Goal: Transaction & Acquisition: Download file/media

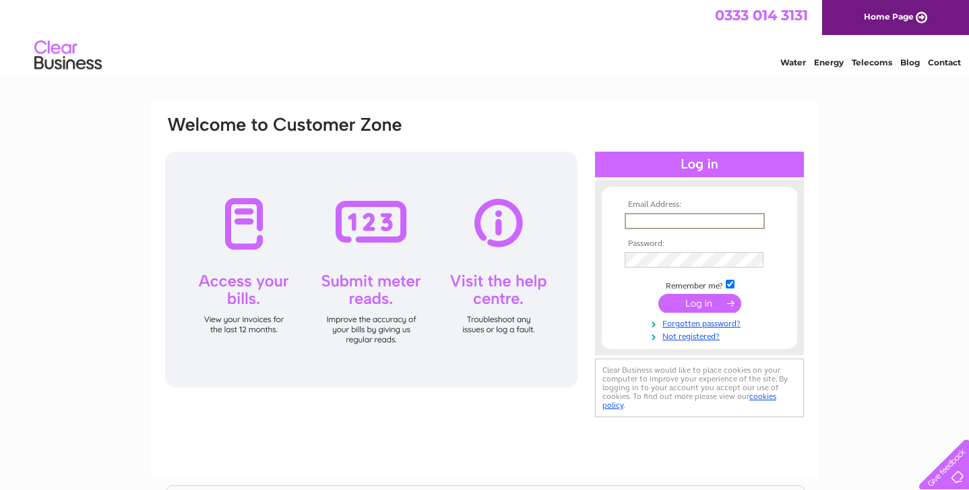
type input "[EMAIL_ADDRESS][DOMAIN_NAME]"
click at [683, 301] on input "submit" at bounding box center [699, 301] width 83 height 19
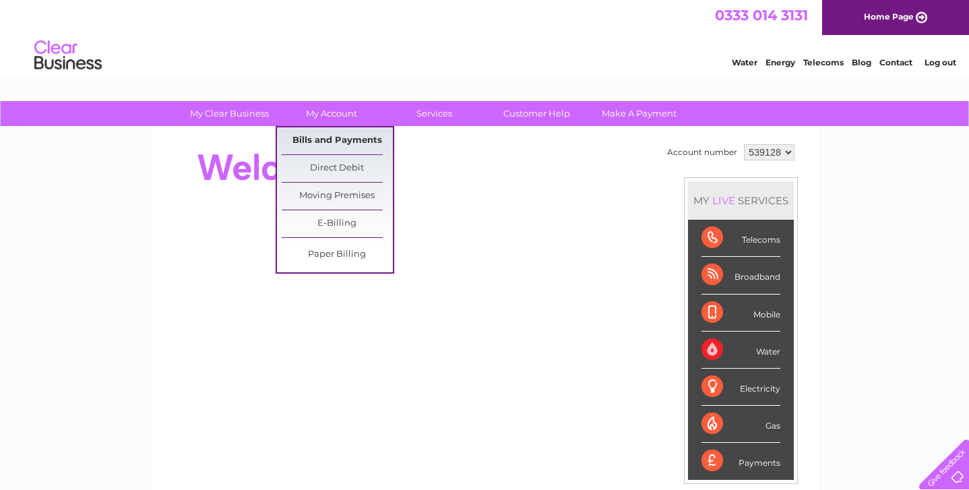
click at [320, 135] on link "Bills and Payments" at bounding box center [337, 140] width 111 height 27
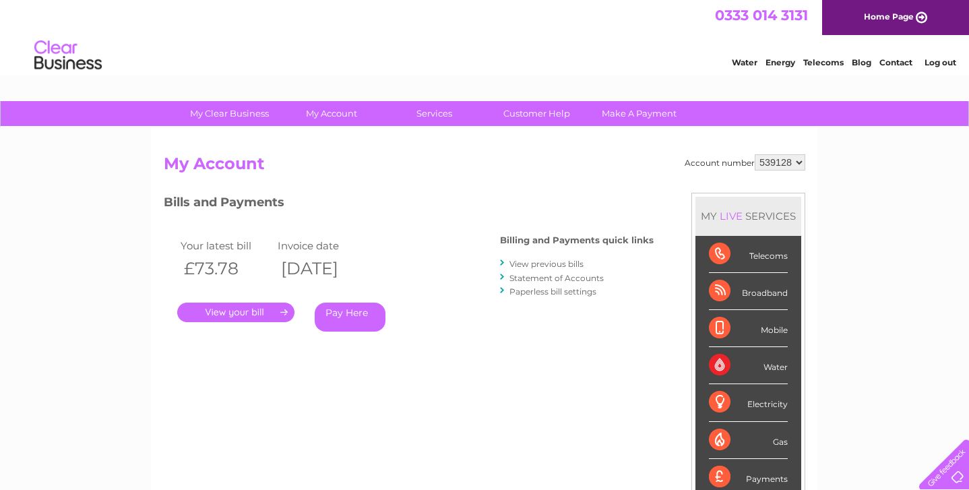
click at [545, 264] on link "View previous bills" at bounding box center [546, 264] width 74 height 10
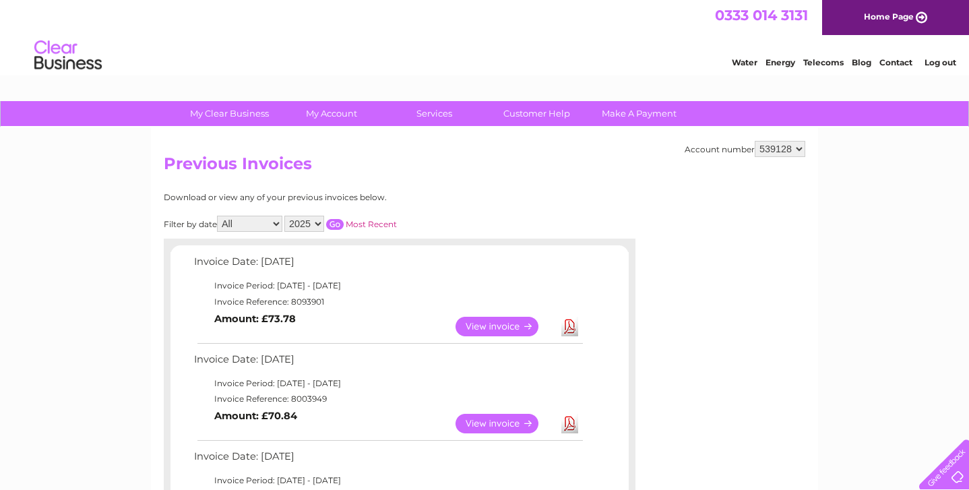
click at [344, 319] on td "View Download Amount: £73.78" at bounding box center [388, 326] width 394 height 33
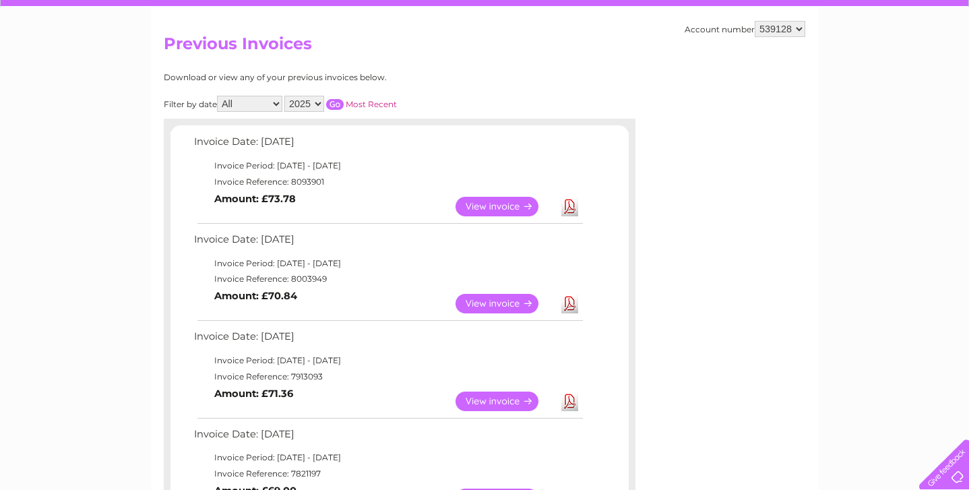
scroll to position [131, 0]
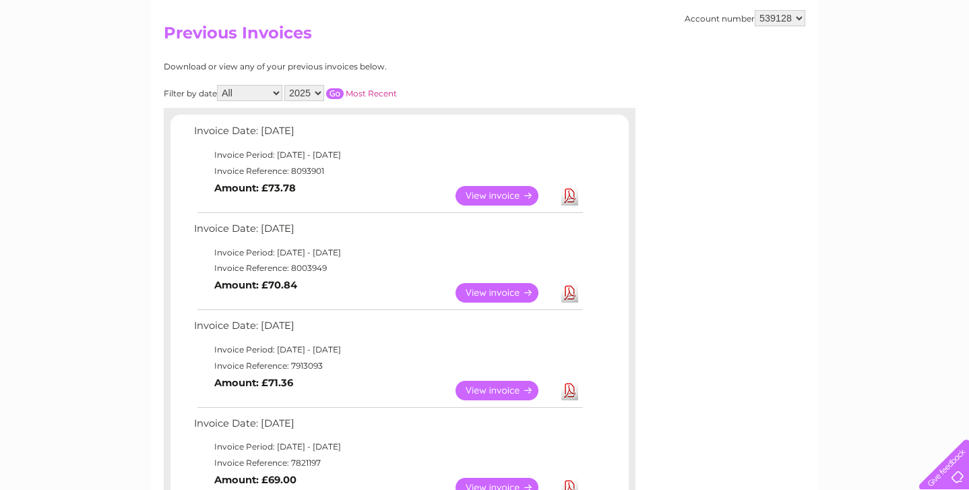
click at [568, 193] on link "Download" at bounding box center [569, 196] width 17 height 20
click at [573, 288] on link "Download" at bounding box center [569, 293] width 17 height 20
click at [567, 381] on link "Download" at bounding box center [569, 391] width 17 height 20
